Goal: Information Seeking & Learning: Learn about a topic

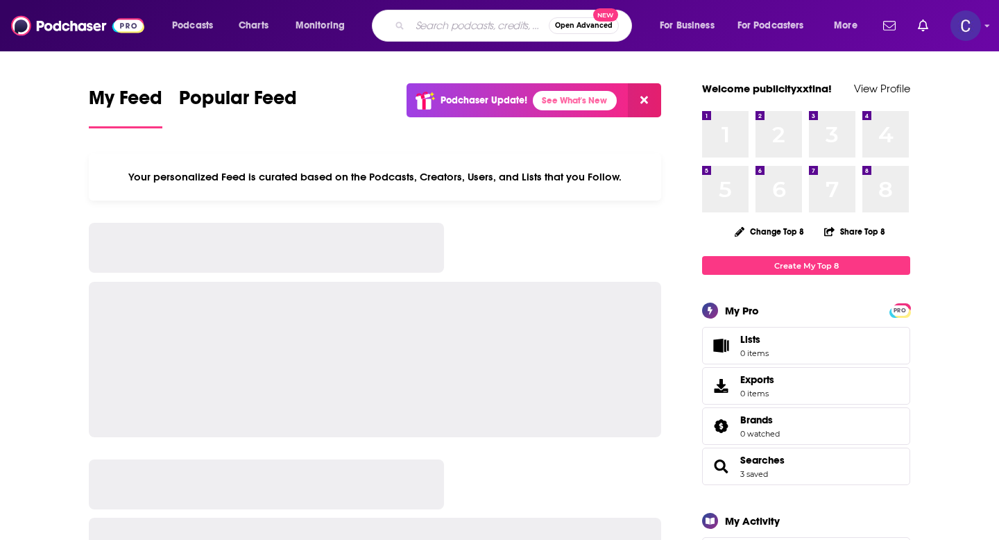
click at [472, 24] on input "Search podcasts, credits, & more..." at bounding box center [479, 26] width 139 height 22
type input "[URL][DOMAIN_NAME]"
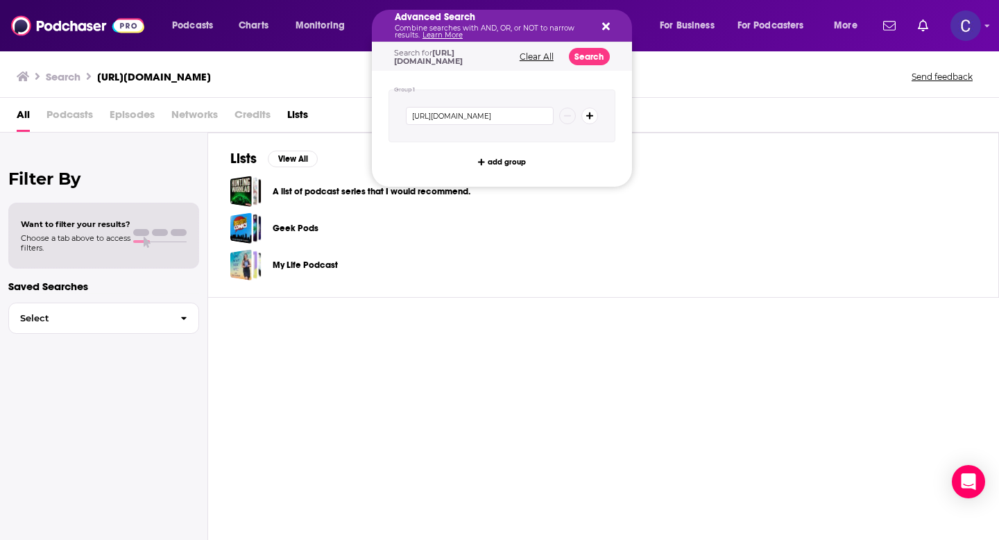
click at [609, 28] on div "Advanced Search Combine searches with AND, OR, or NOT to narrow results. Learn …" at bounding box center [502, 26] width 260 height 32
click at [605, 28] on icon "Search podcasts, credits, & more..." at bounding box center [606, 26] width 8 height 11
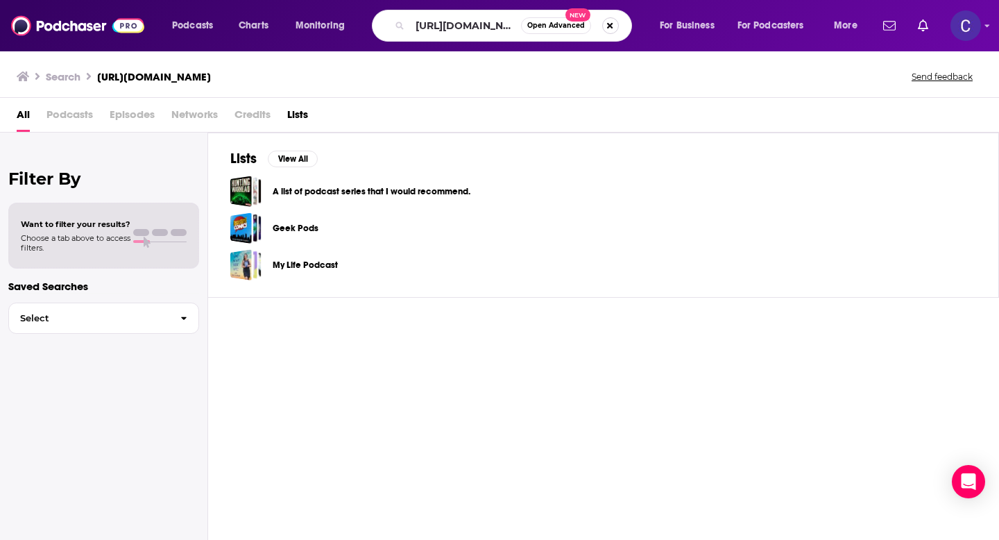
click at [608, 30] on button "Search podcasts, credits, & more..." at bounding box center [610, 25] width 17 height 17
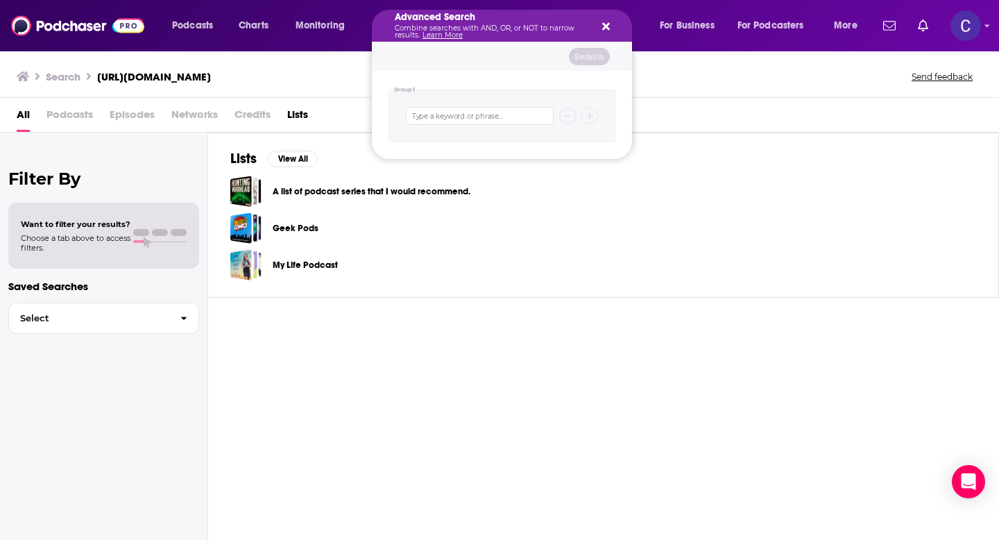
click at [605, 24] on icon "Search podcasts, credits, & more..." at bounding box center [606, 26] width 8 height 11
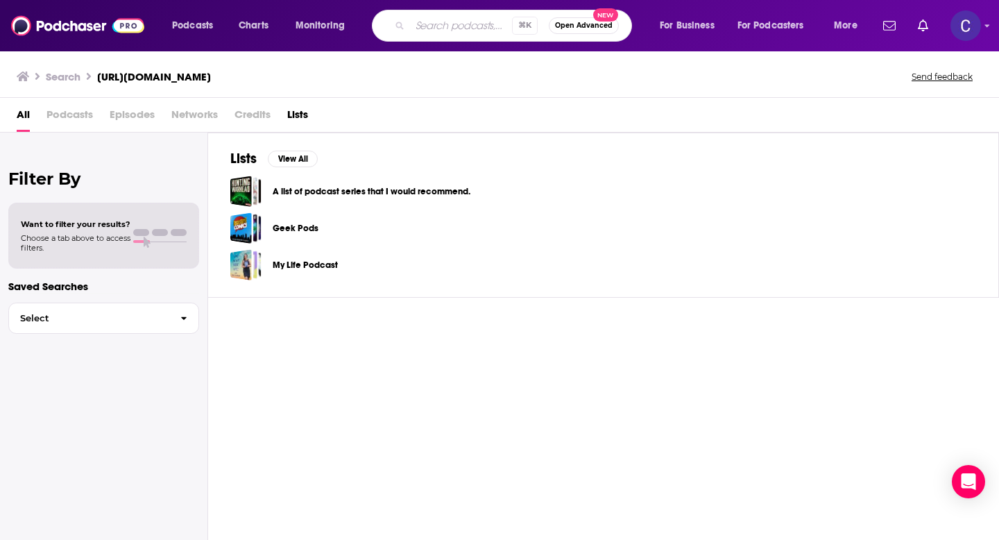
click at [456, 29] on input "Search podcasts, credits, & more..." at bounding box center [461, 26] width 102 height 22
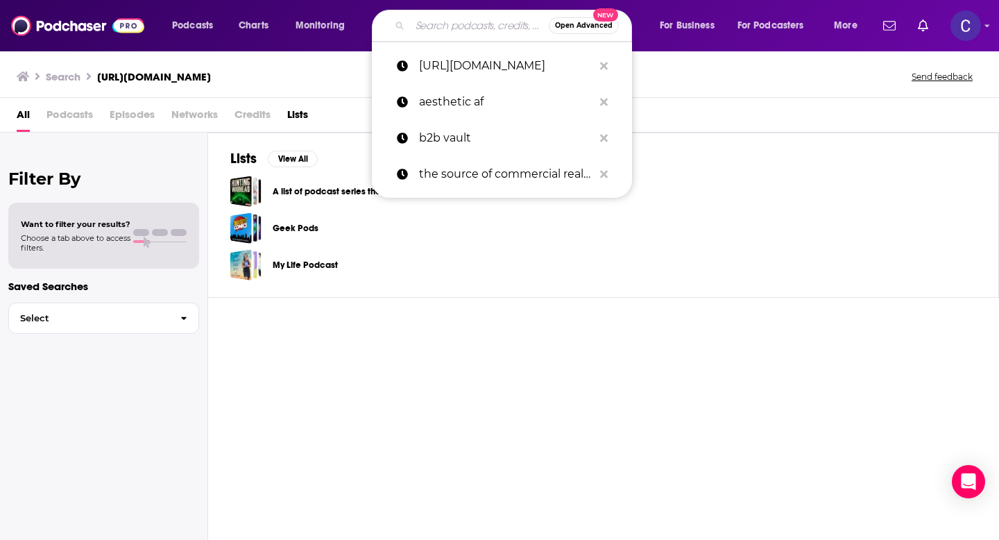
paste input "Women in Leadership"
type input "Women in Leadership"
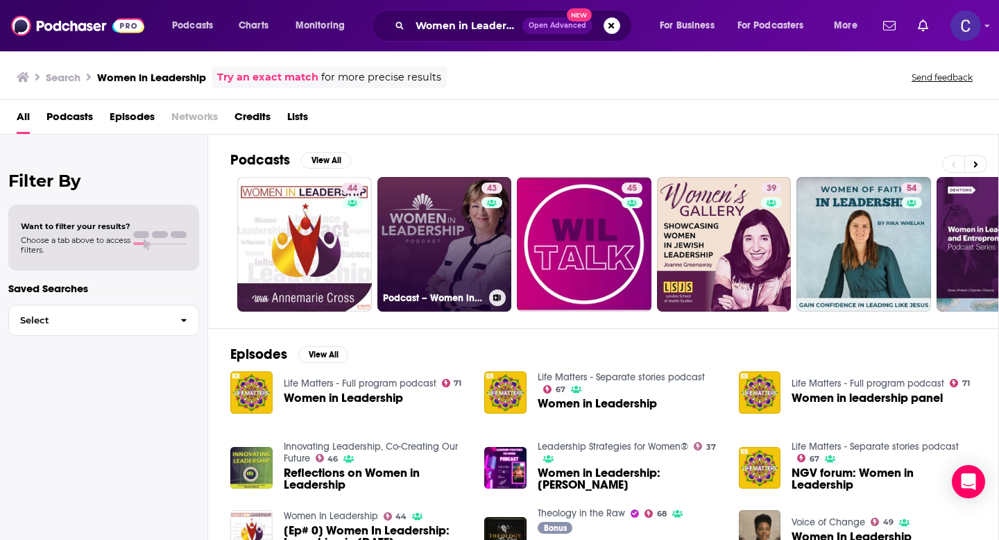
click at [449, 255] on link "43 Podcast – Women in Leadership" at bounding box center [444, 244] width 135 height 135
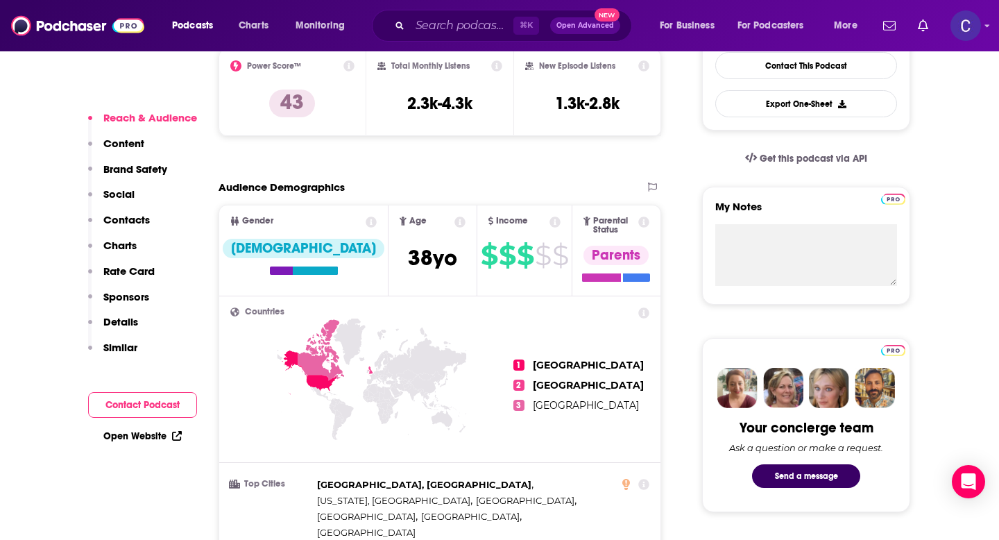
scroll to position [395, 0]
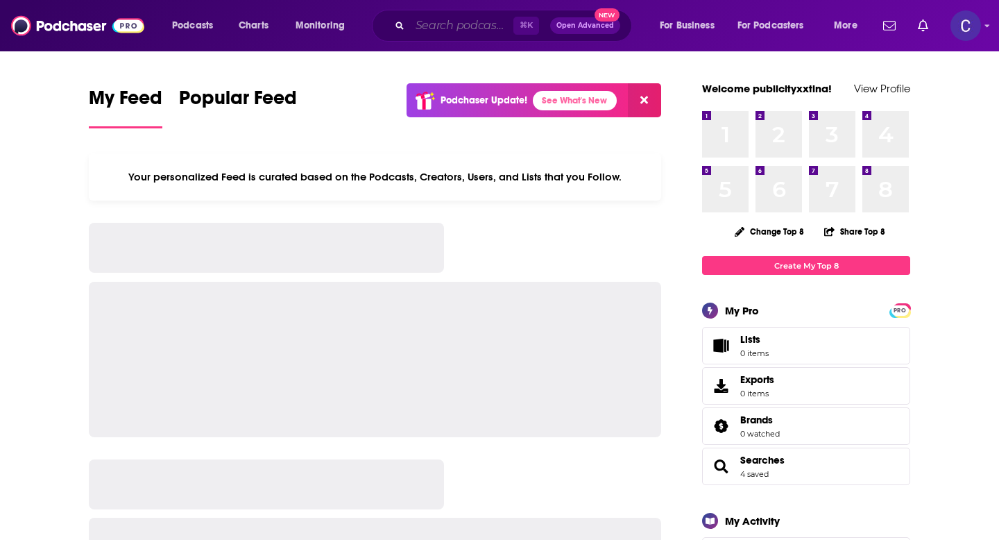
click at [419, 15] on input "Search podcasts, credits, & more..." at bounding box center [461, 26] width 103 height 22
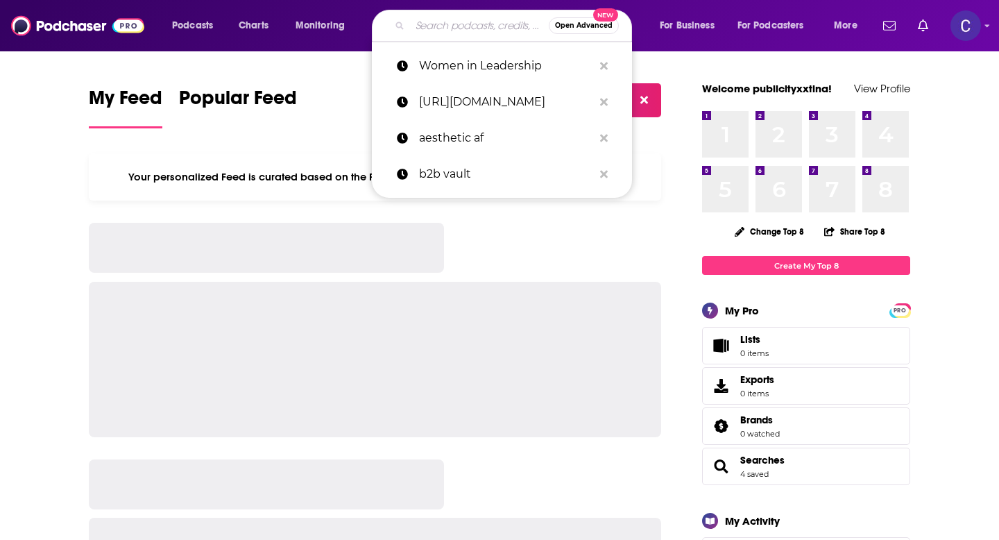
paste input "Women in Leadership"
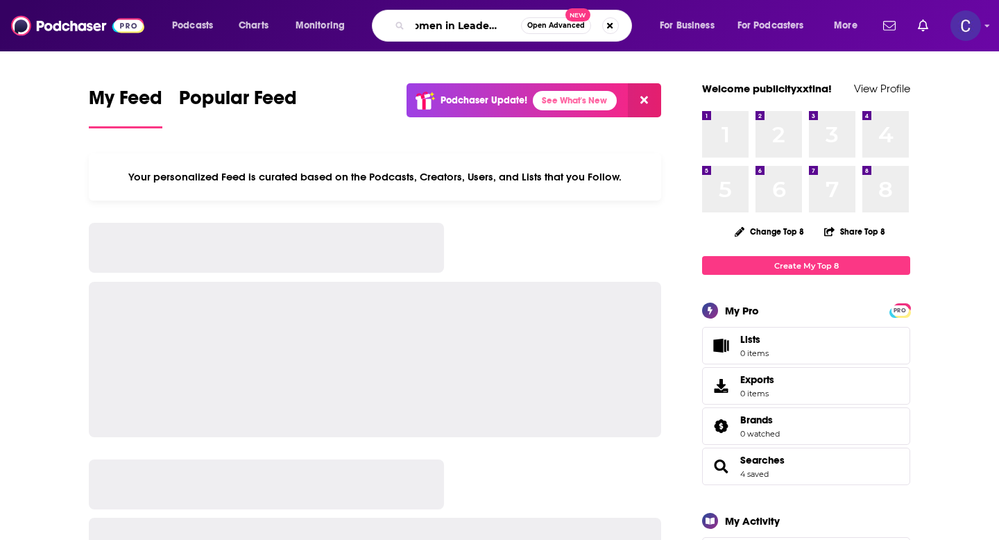
type input "Women in Leadership"
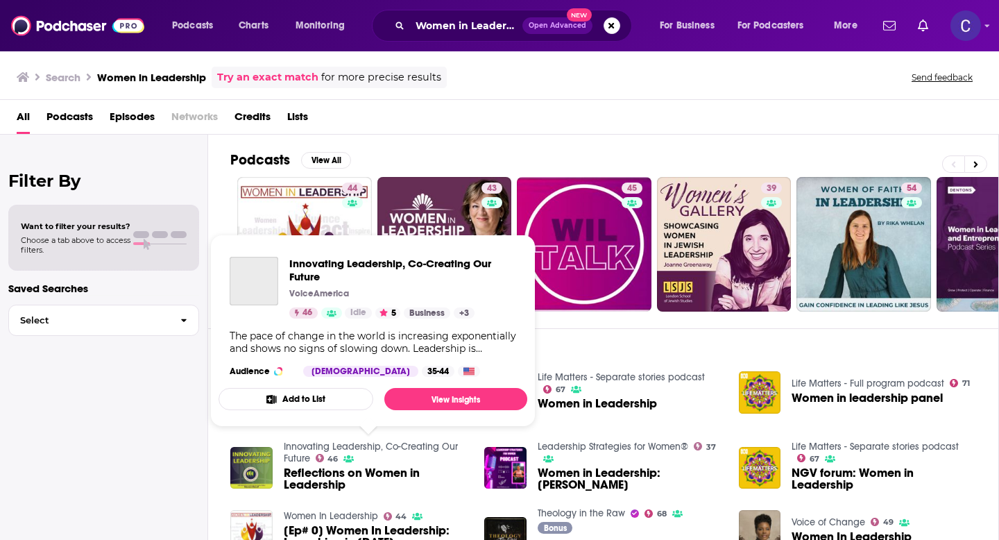
click at [309, 248] on div "Innovating Leadership, Co-Creating Our Future VoiceAmerica 46 Idle 5 Business +…" at bounding box center [372, 317] width 309 height 142
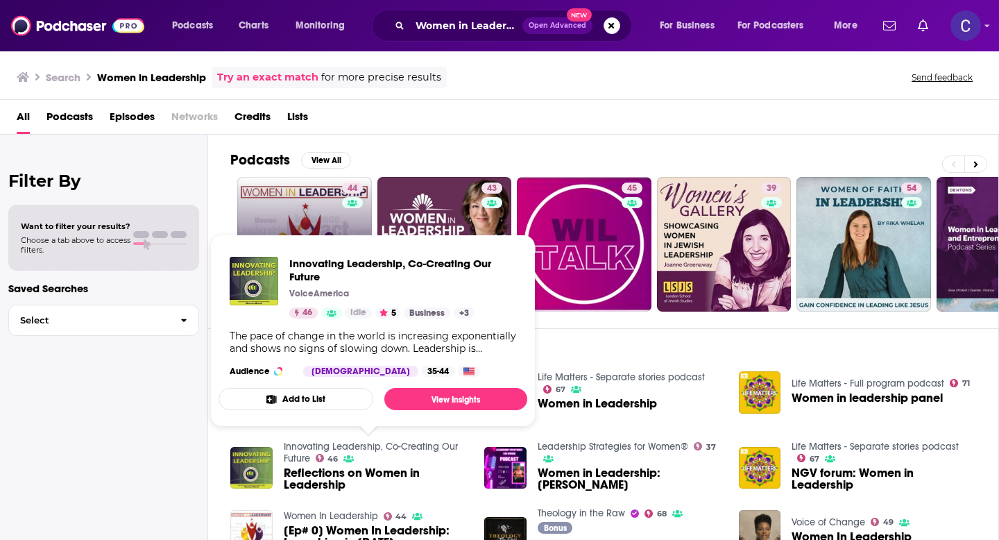
click at [312, 213] on link "44" at bounding box center [304, 244] width 135 height 135
